Goal: Find specific page/section: Find specific page/section

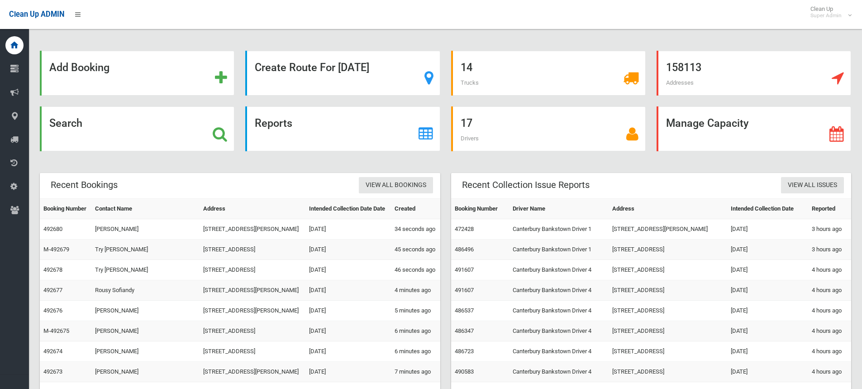
click at [223, 135] on icon at bounding box center [220, 133] width 14 height 15
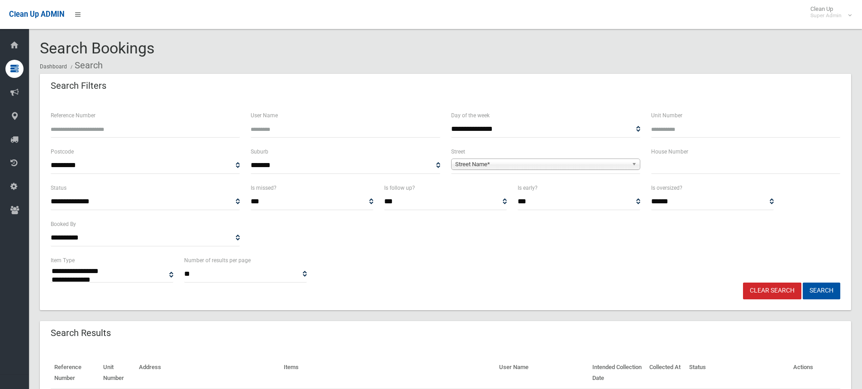
select select
click at [663, 161] on input "text" at bounding box center [745, 165] width 189 height 17
type input "**"
click at [554, 164] on span "Street Name*" at bounding box center [541, 164] width 173 height 11
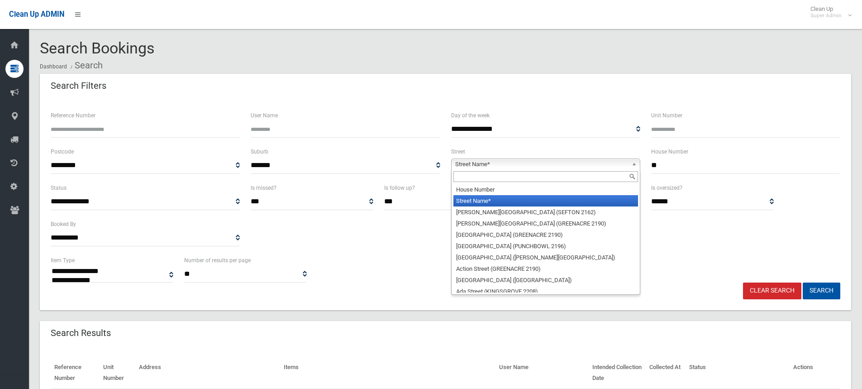
click at [515, 177] on input "text" at bounding box center [545, 176] width 185 height 11
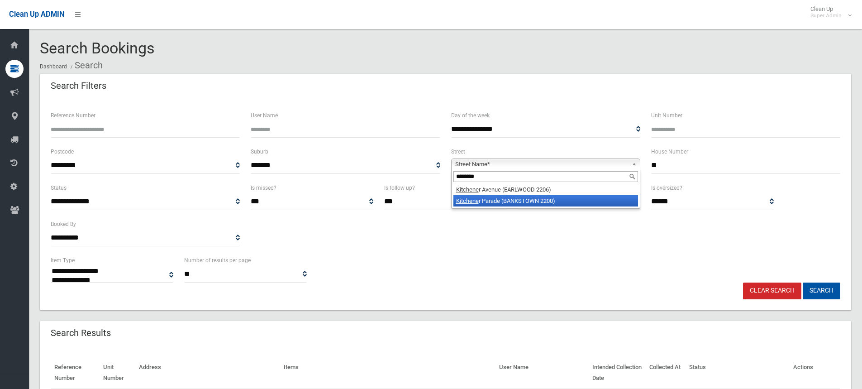
type input "********"
click at [510, 200] on li "Kitchene r Parade (BANKSTOWN 2200)" at bounding box center [545, 200] width 185 height 11
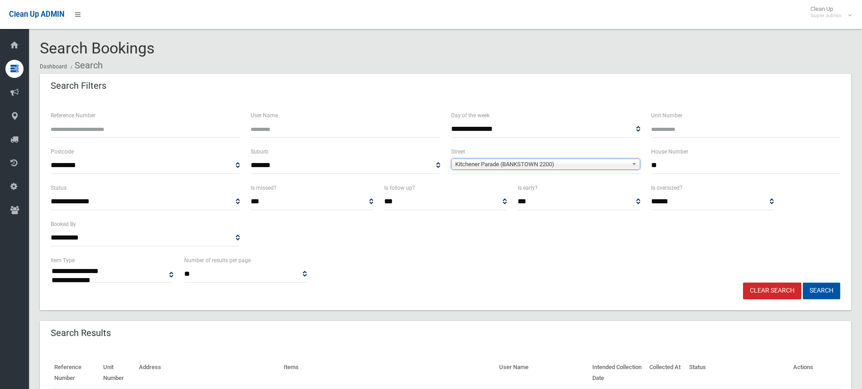
click at [819, 291] on button "Search" at bounding box center [822, 290] width 38 height 17
select select
click at [557, 252] on div "**********" at bounding box center [445, 218] width 800 height 72
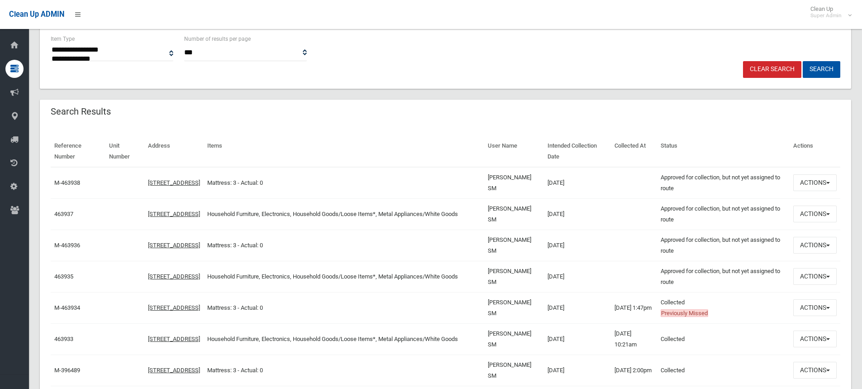
scroll to position [226, 0]
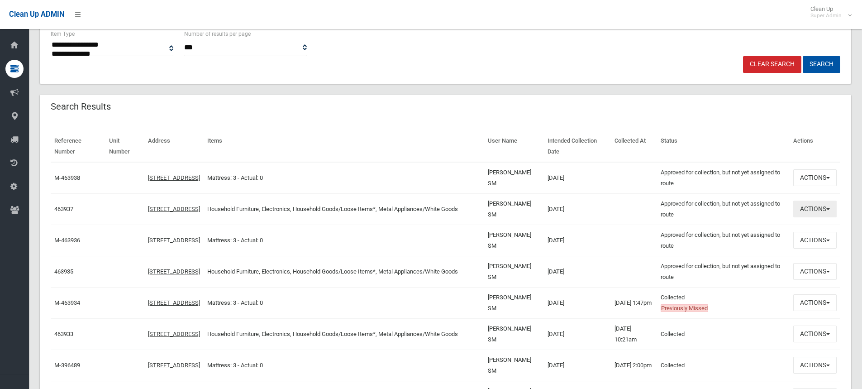
click at [809, 211] on button "Actions" at bounding box center [814, 208] width 43 height 17
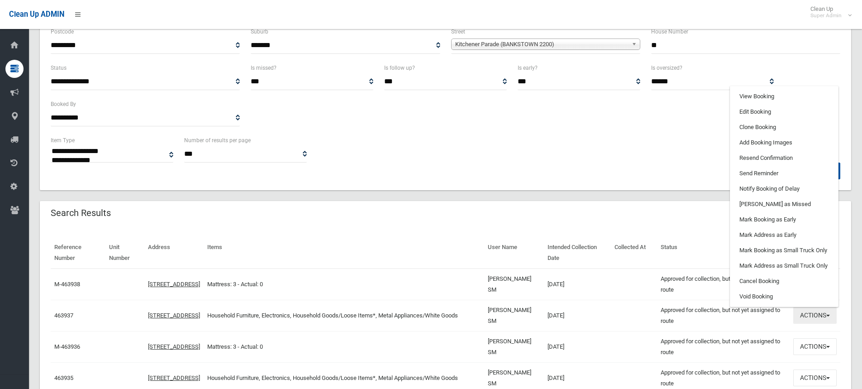
scroll to position [91, 0]
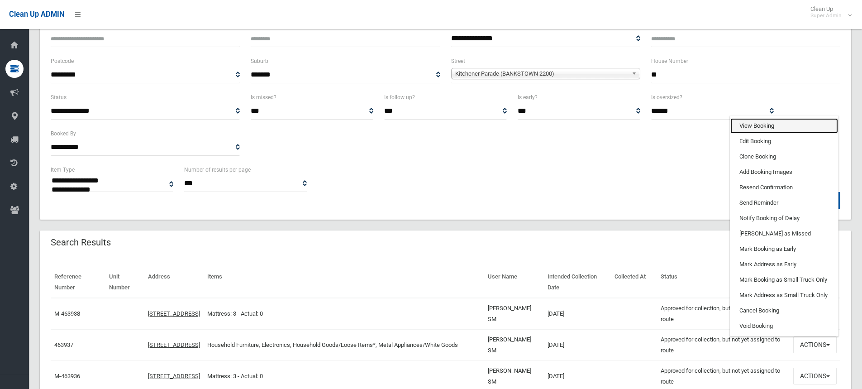
click at [758, 126] on link "View Booking" at bounding box center [784, 125] width 108 height 15
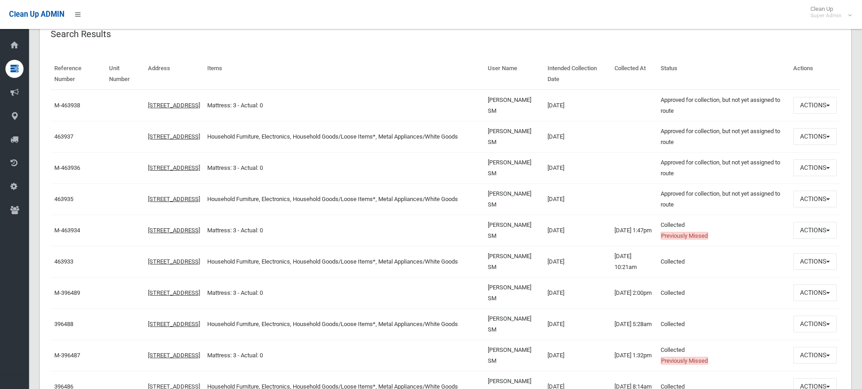
scroll to position [317, 0]
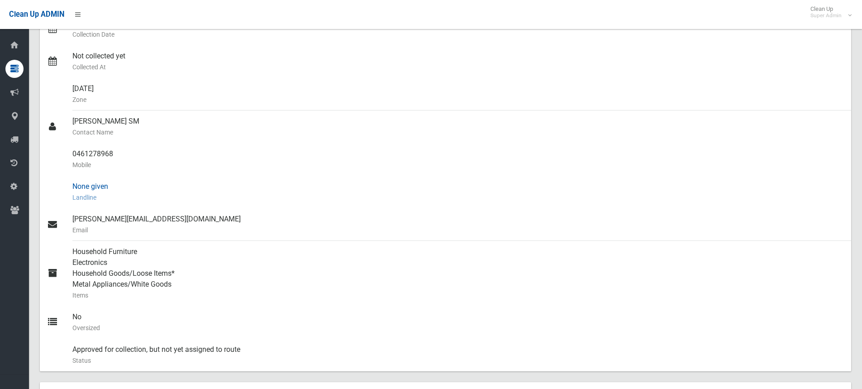
scroll to position [226, 0]
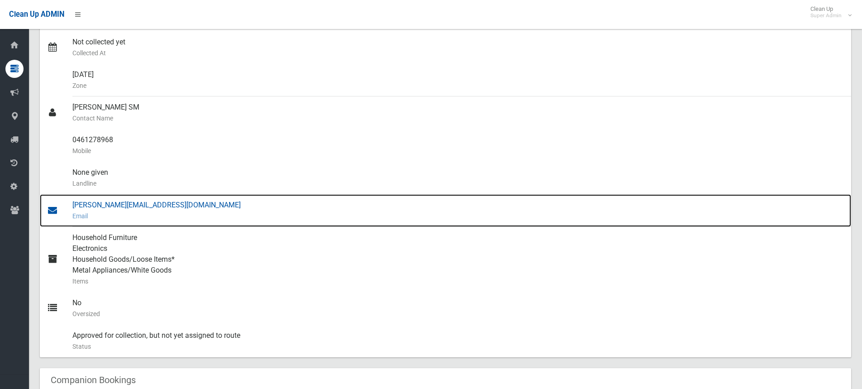
click at [163, 205] on div "[PERSON_NAME][EMAIL_ADDRESS][DOMAIN_NAME] Email" at bounding box center [458, 210] width 772 height 33
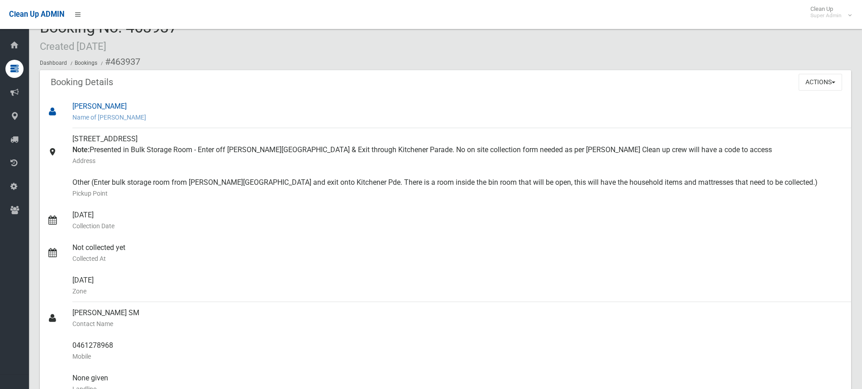
scroll to position [0, 0]
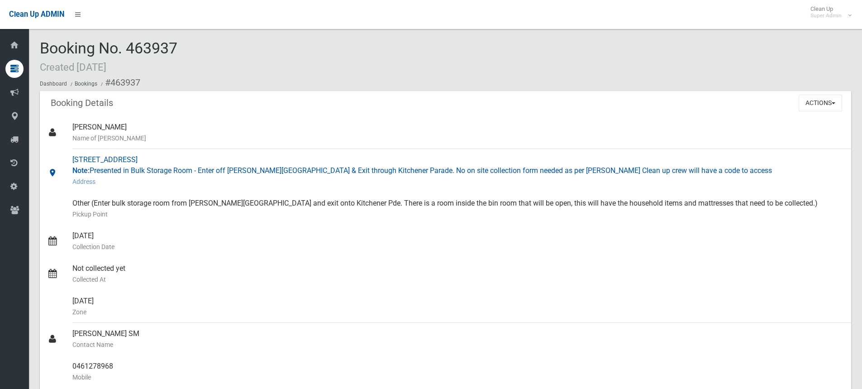
drag, startPoint x: 72, startPoint y: 157, endPoint x: 182, endPoint y: 155, distance: 110.0
click at [182, 155] on div "[STREET_ADDRESS] Note: Presented in Bulk Storage Room - Enter off [PERSON_NAME]…" at bounding box center [458, 170] width 772 height 43
copy div "[STREET_ADDRESS]"
